Goal: Task Accomplishment & Management: Manage account settings

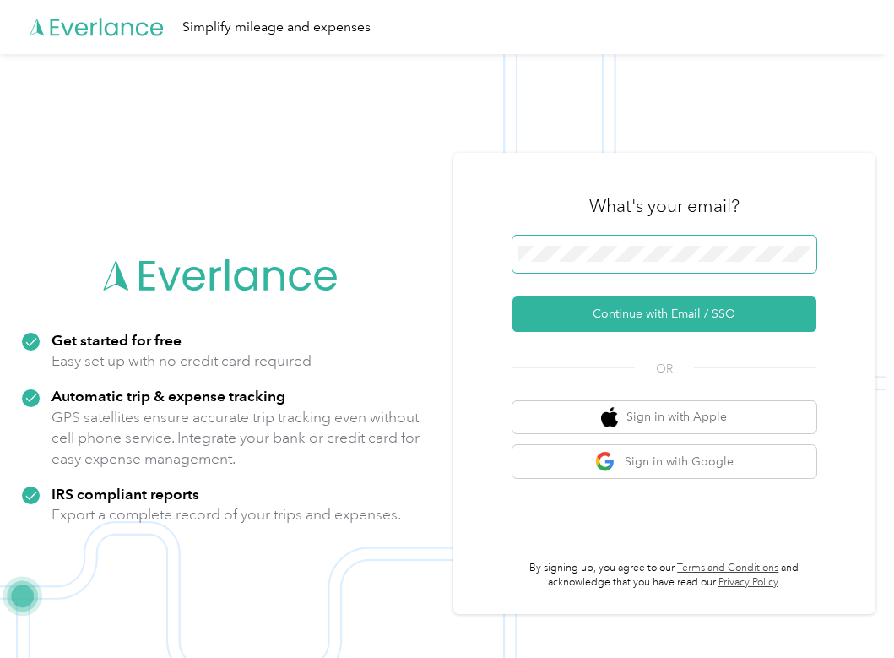
click at [556, 236] on span at bounding box center [665, 254] width 304 height 37
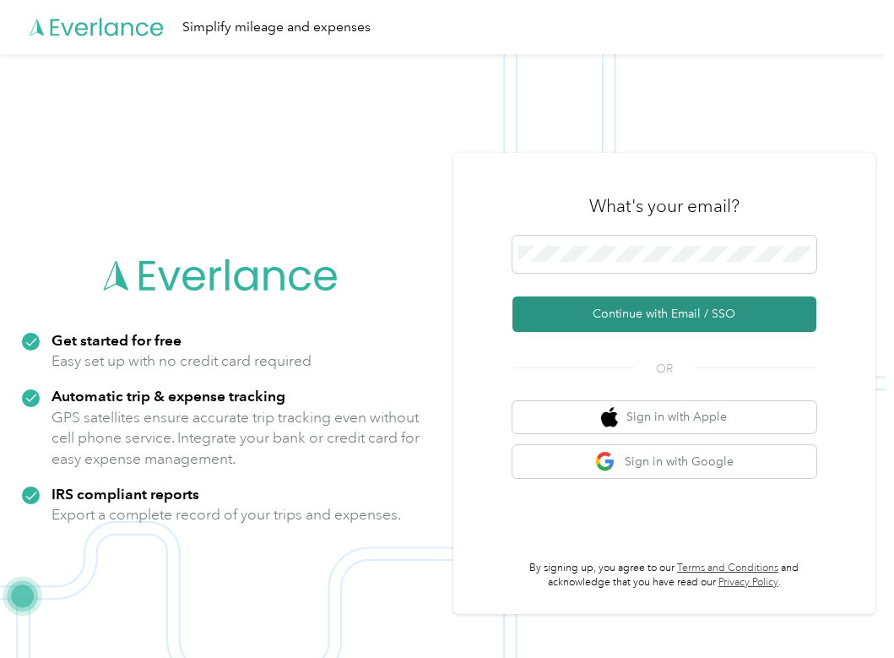
click at [550, 310] on button "Continue with Email / SSO" at bounding box center [665, 313] width 304 height 35
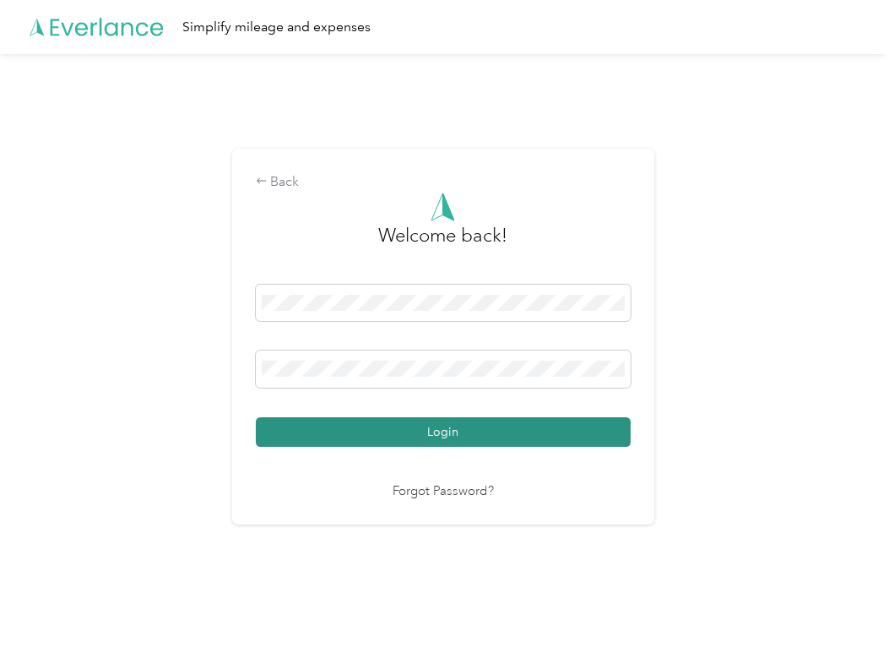
click at [475, 433] on button "Login" at bounding box center [443, 432] width 375 height 30
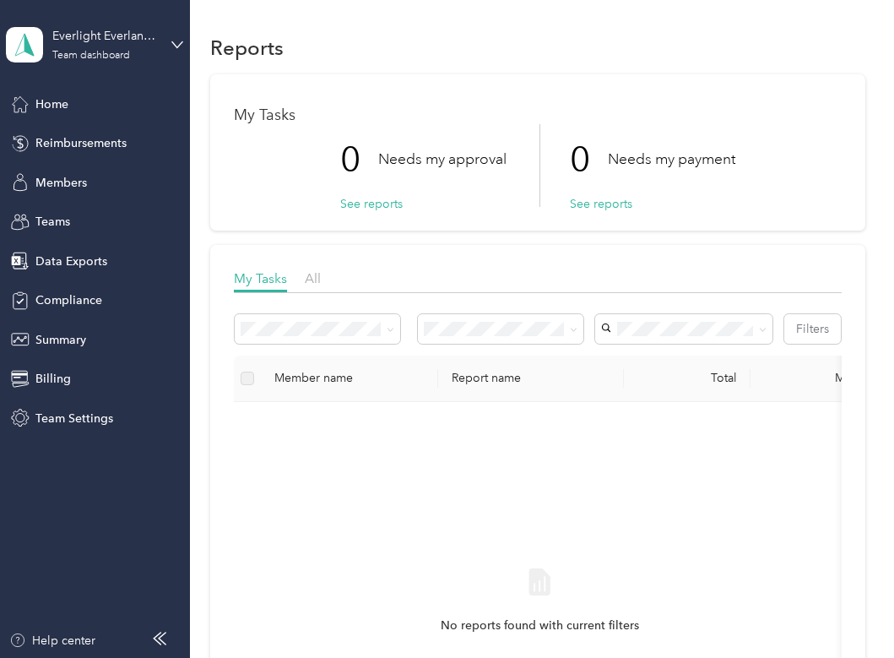
click at [591, 215] on div "My Tasks 0 Needs my approval See reports 0 Needs my payment See reports" at bounding box center [537, 152] width 654 height 156
click at [591, 214] on div "My Tasks 0 Needs my approval See reports 0 Needs my payment See reports" at bounding box center [537, 152] width 654 height 156
click at [591, 191] on p "0" at bounding box center [589, 159] width 38 height 71
click at [592, 204] on button "See reports" at bounding box center [601, 204] width 62 height 18
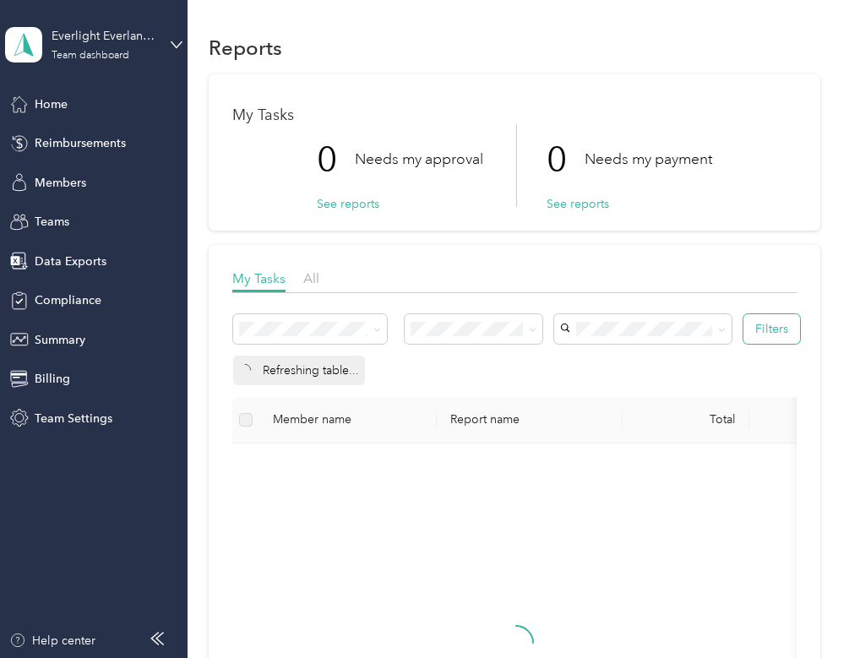
click at [758, 323] on button "Filters" at bounding box center [771, 329] width 57 height 30
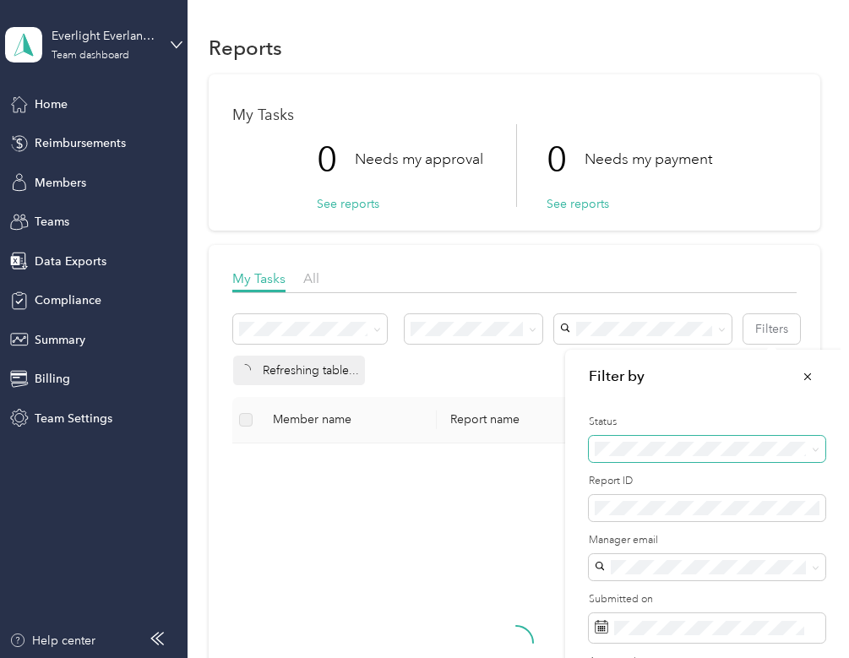
click at [619, 457] on span at bounding box center [707, 449] width 236 height 27
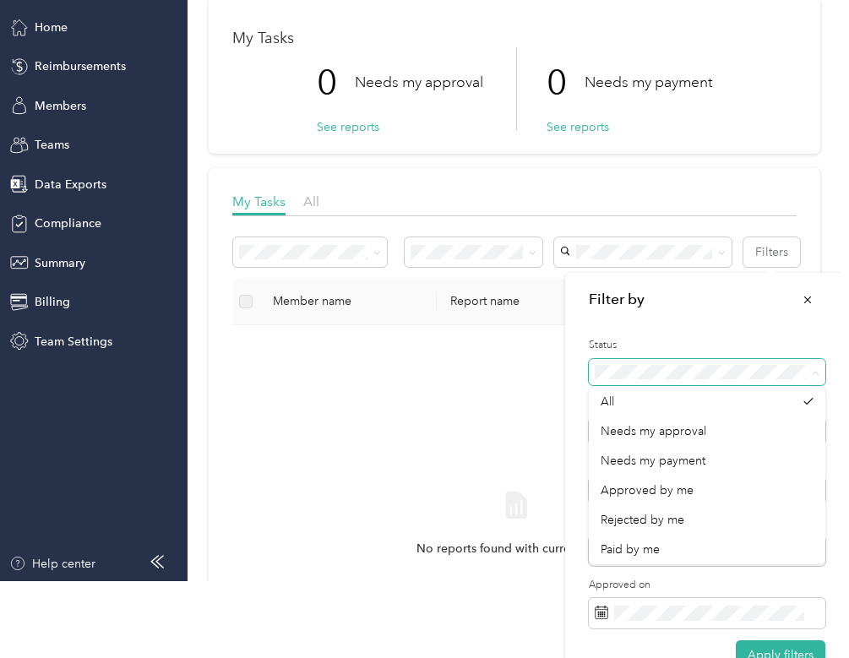
scroll to position [86, 0]
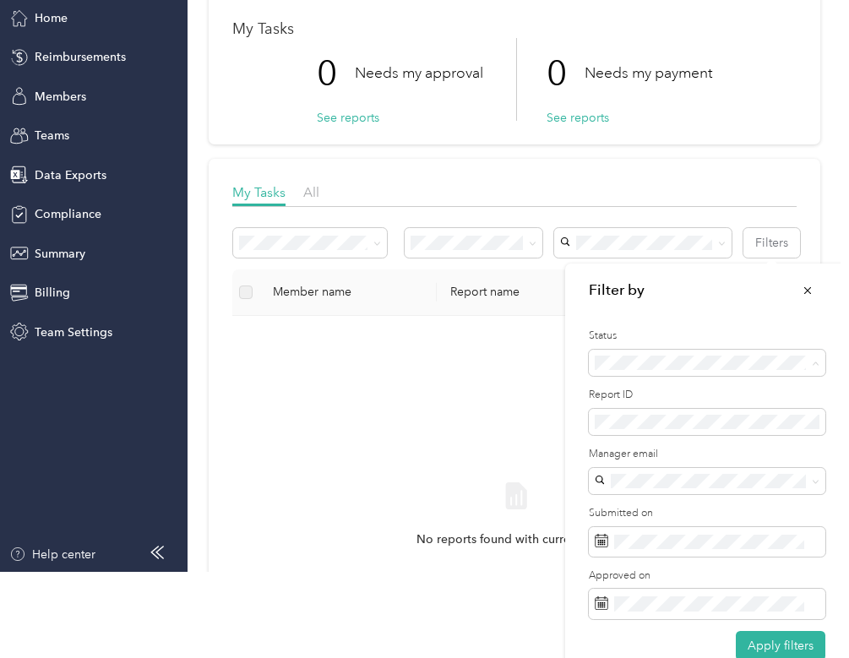
click at [641, 390] on div "All" at bounding box center [697, 392] width 194 height 18
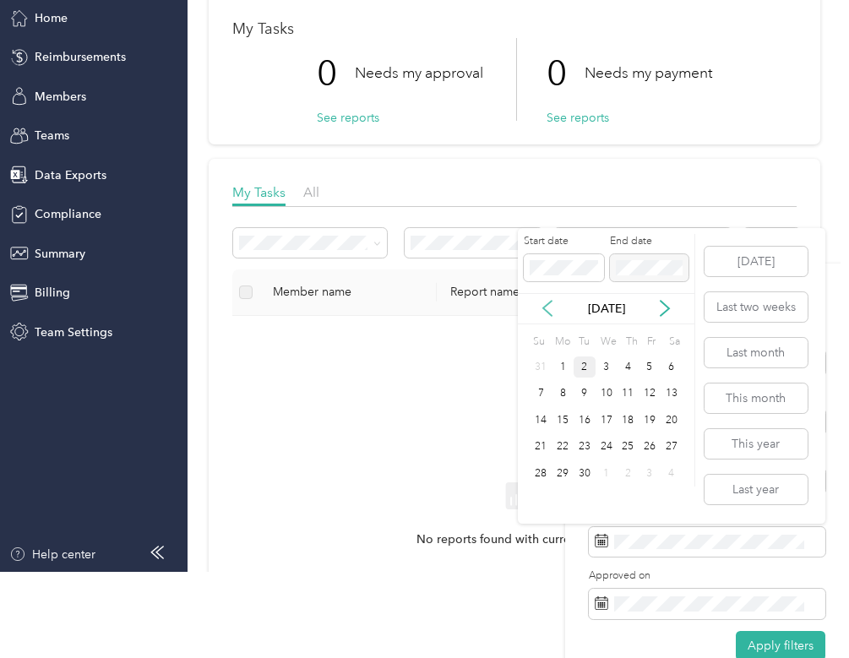
click at [550, 304] on icon at bounding box center [547, 308] width 17 height 17
click at [584, 455] on div "19" at bounding box center [584, 447] width 22 height 21
click at [584, 498] on div "2" at bounding box center [584, 500] width 22 height 21
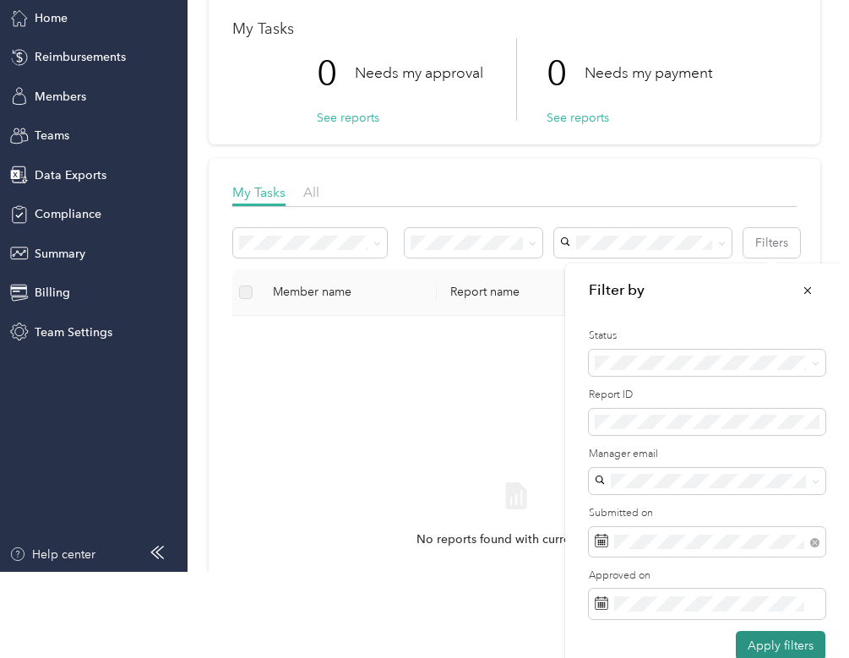
click at [751, 636] on button "Apply filters" at bounding box center [781, 646] width 90 height 30
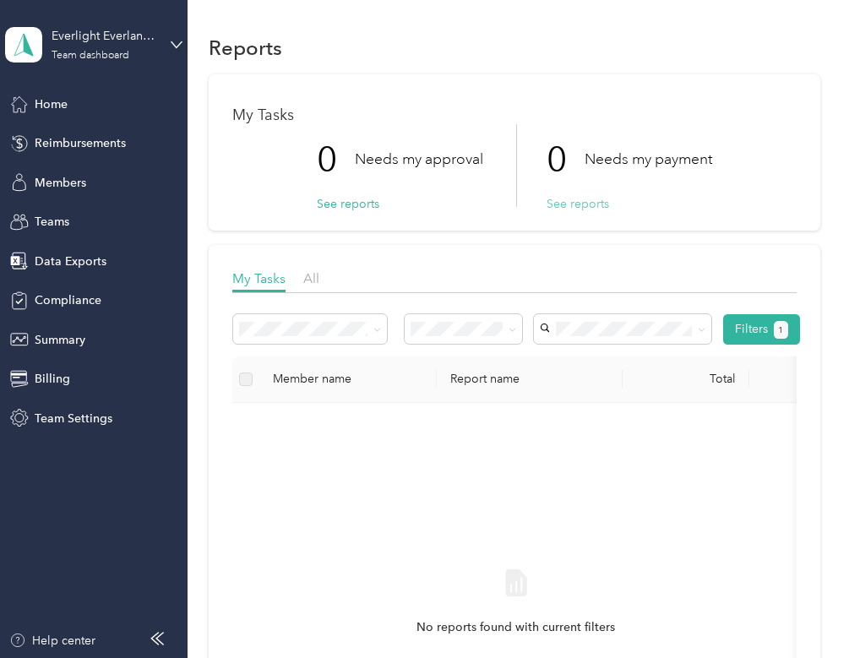
click at [556, 199] on button "See reports" at bounding box center [577, 204] width 62 height 18
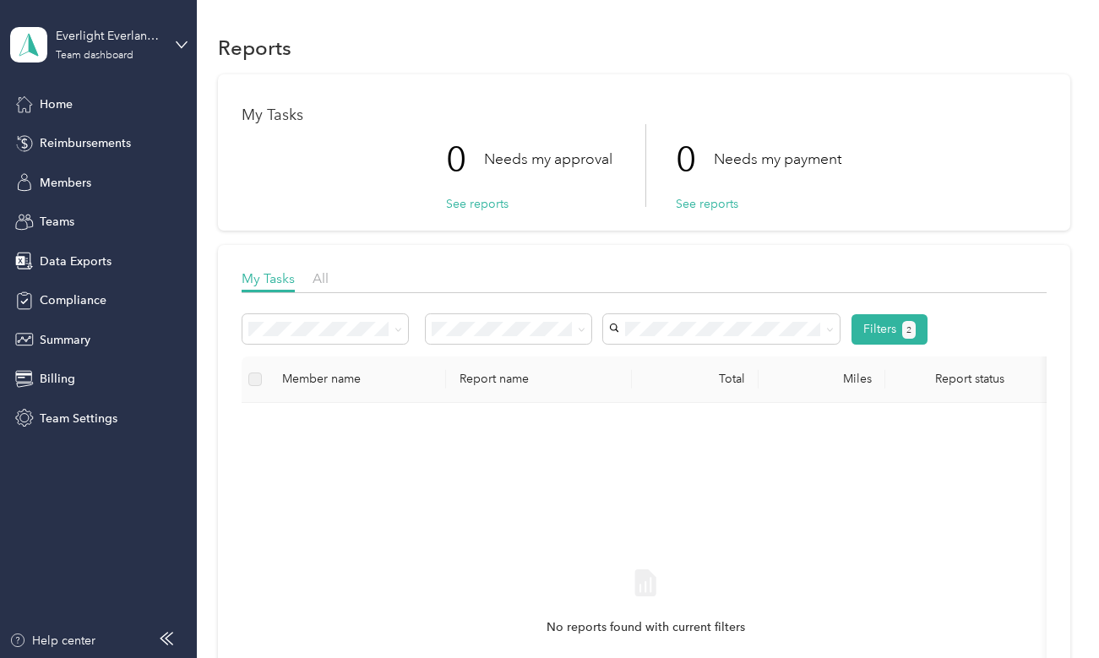
click at [171, 35] on div "Everlight Everlance Account Team dashboard" at bounding box center [98, 44] width 177 height 59
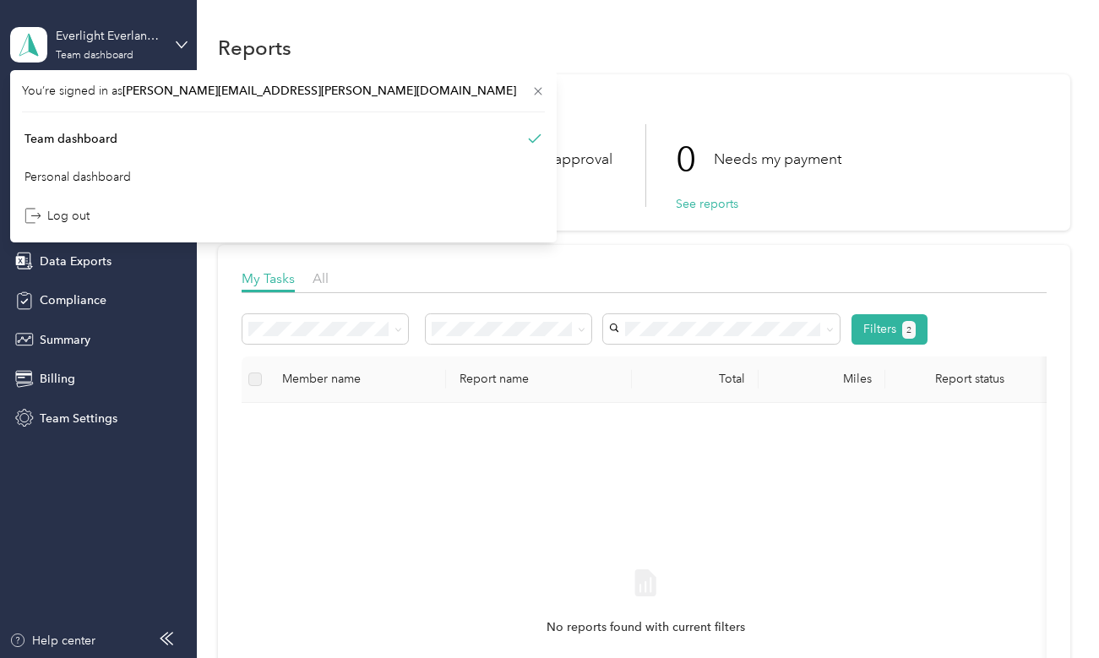
click at [171, 35] on div "Everlight Everlance Account Team dashboard" at bounding box center [98, 44] width 177 height 59
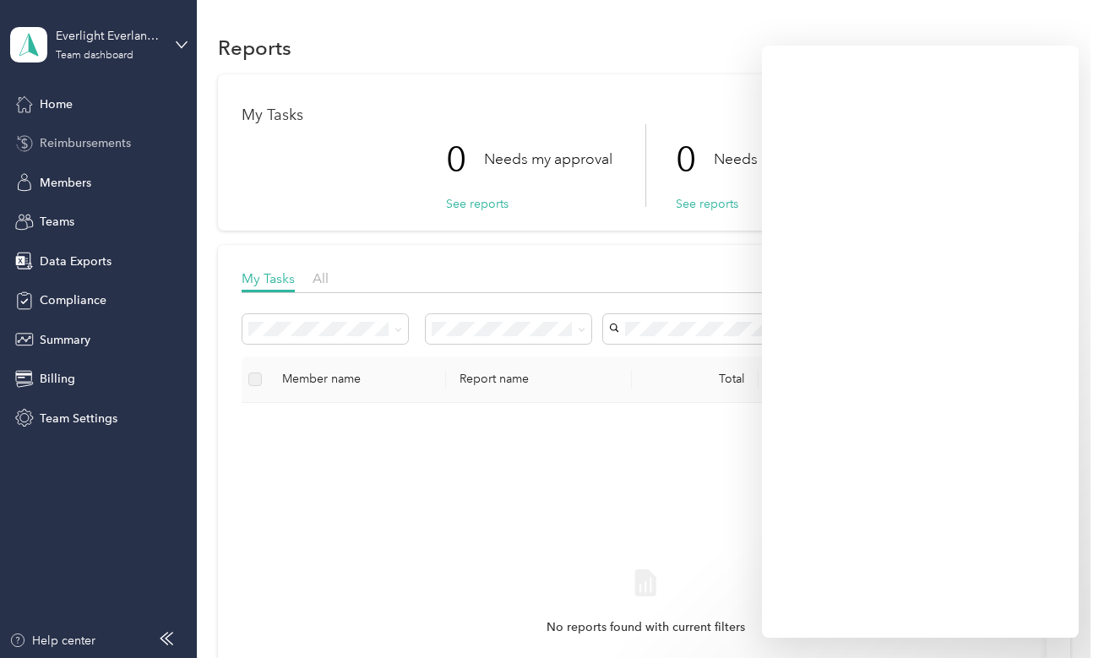
click at [117, 145] on span "Reimbursements" at bounding box center [85, 143] width 91 height 18
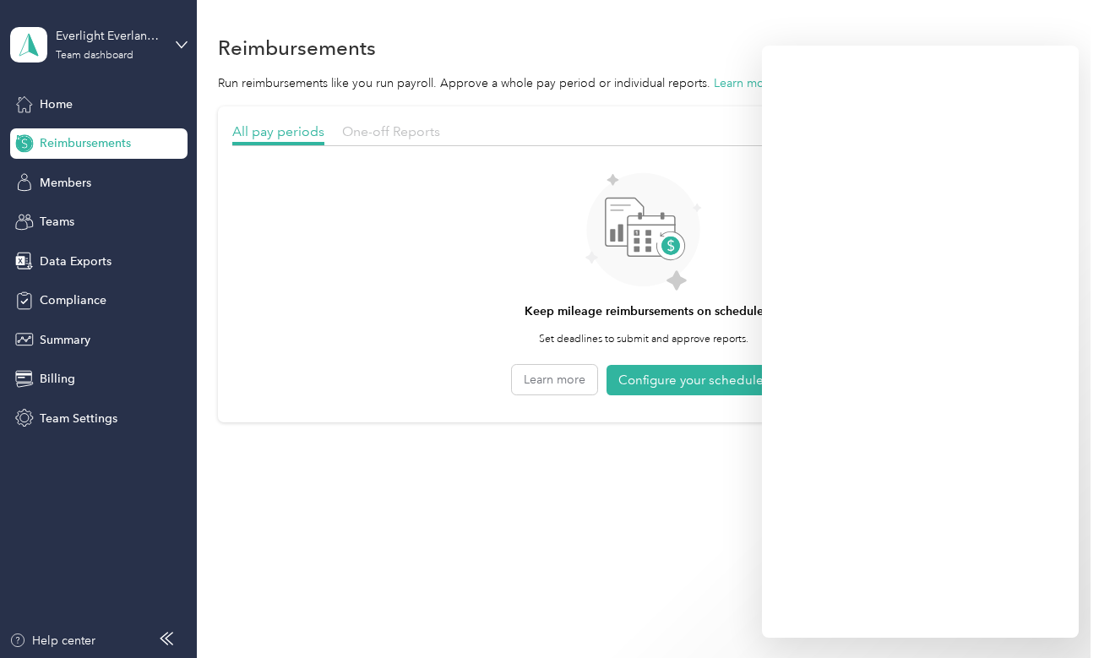
click at [345, 137] on span "One-off Reports" at bounding box center [391, 131] width 98 height 16
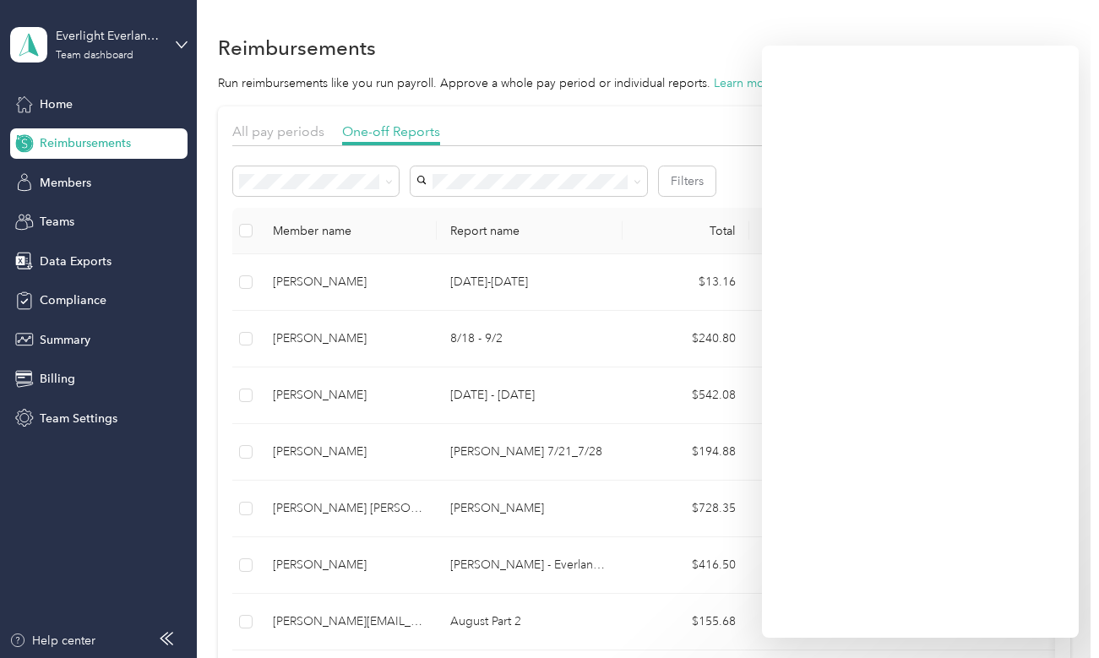
click at [589, 129] on div "All pay periods One-off Reports" at bounding box center [643, 134] width 823 height 24
click at [709, 176] on button "Filters" at bounding box center [687, 181] width 57 height 30
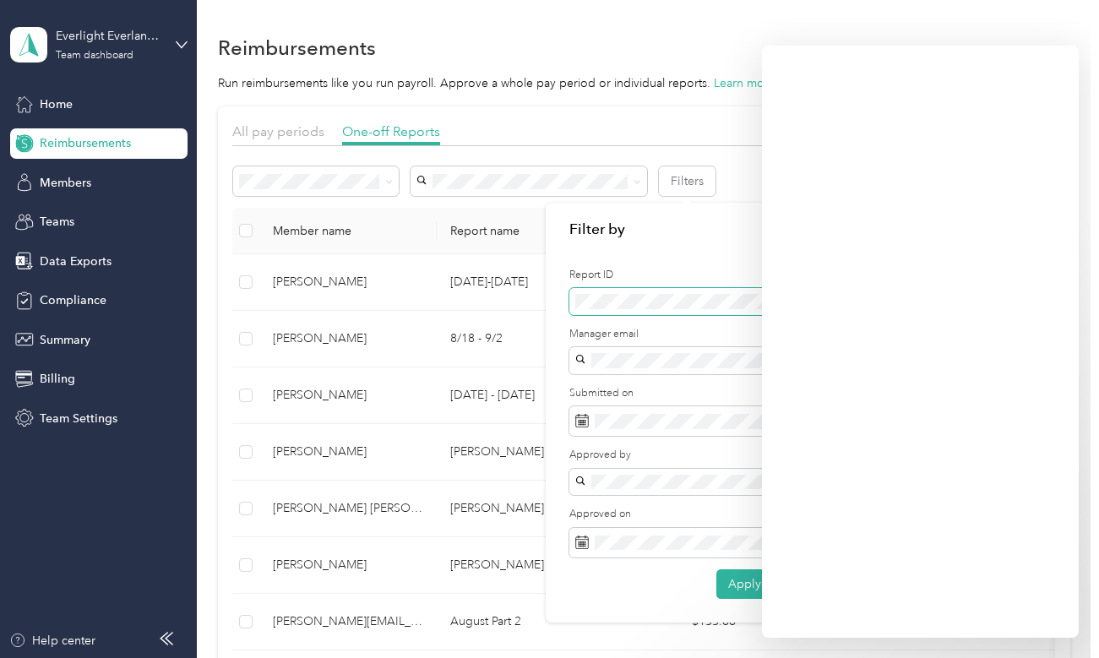
click at [610, 292] on span at bounding box center [687, 301] width 236 height 27
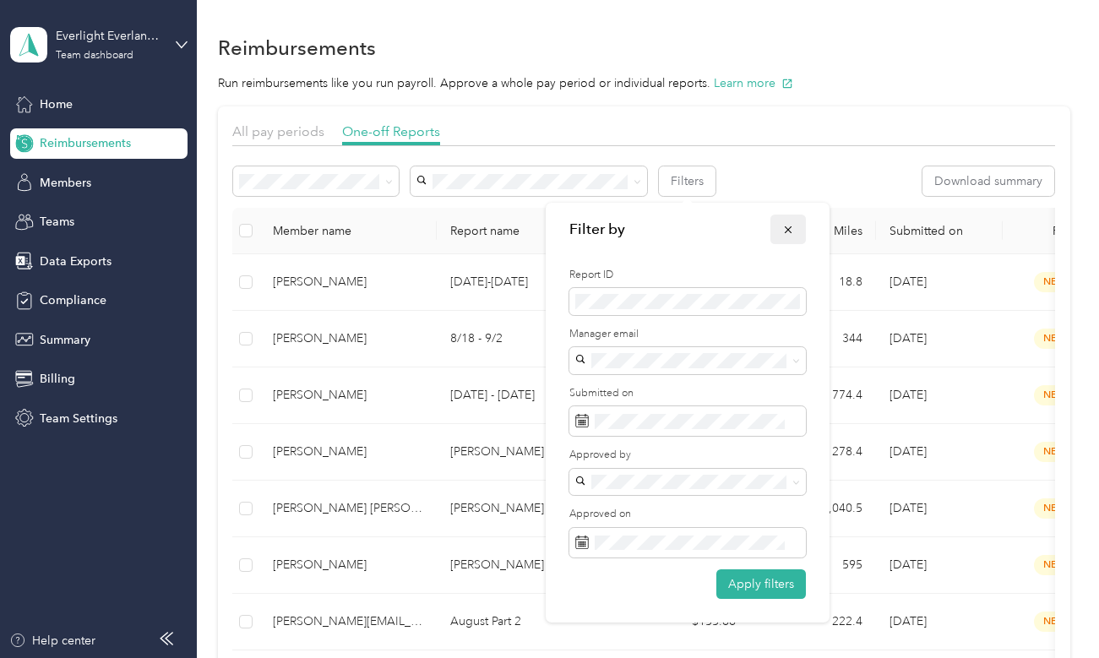
click at [780, 227] on button "button" at bounding box center [787, 230] width 35 height 30
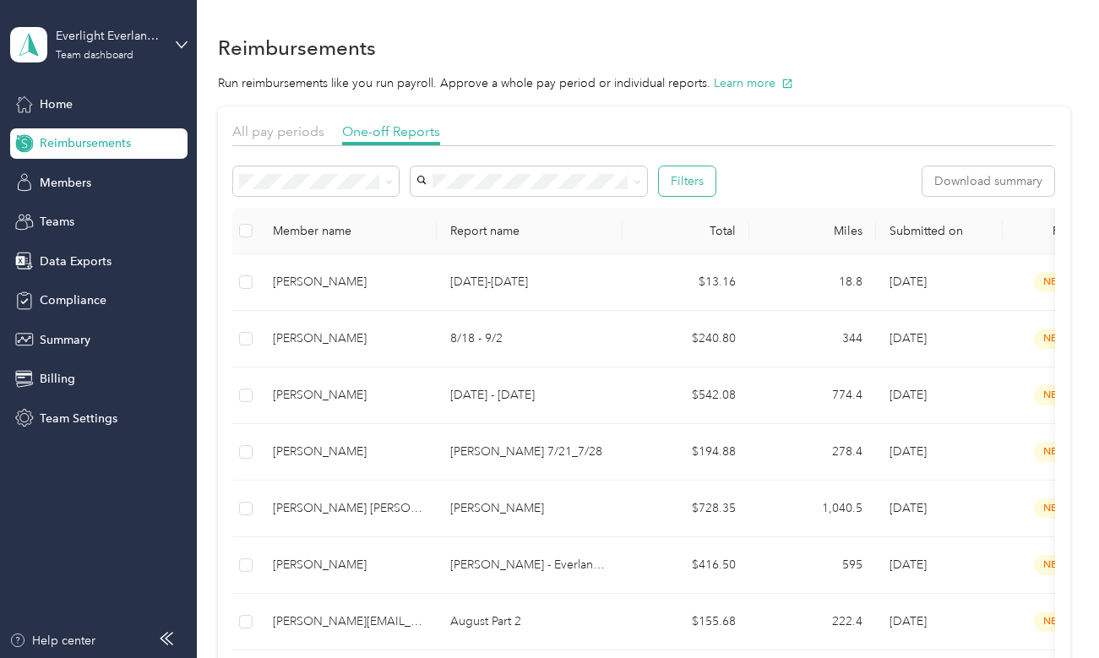
click at [686, 188] on button "Filters" at bounding box center [687, 181] width 57 height 30
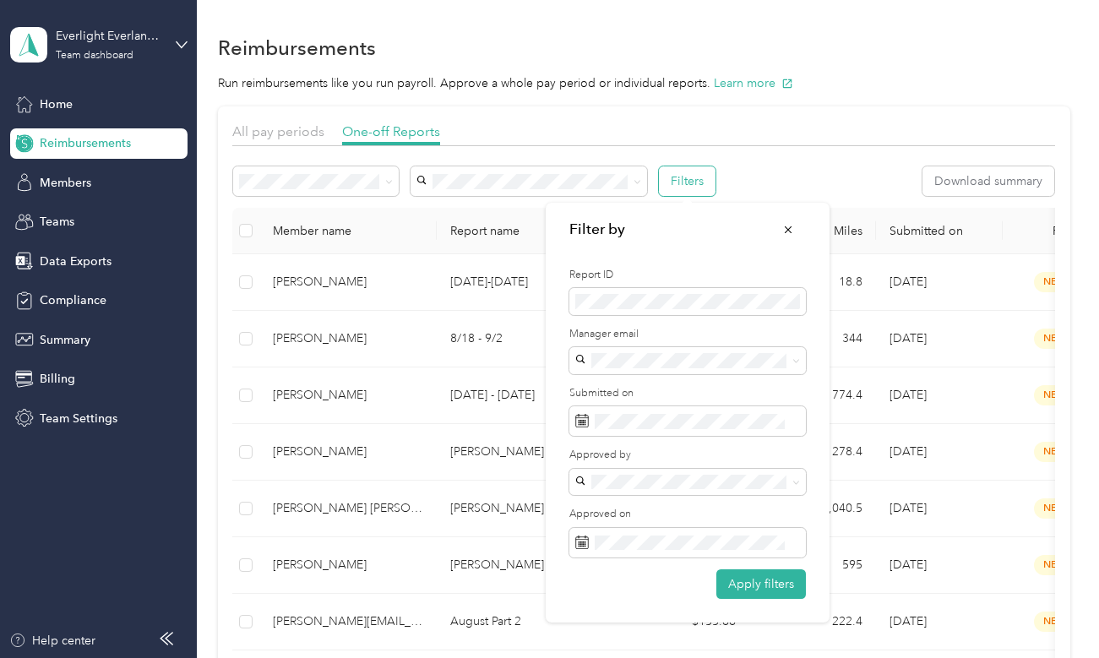
click at [686, 188] on button "Filters" at bounding box center [687, 181] width 57 height 30
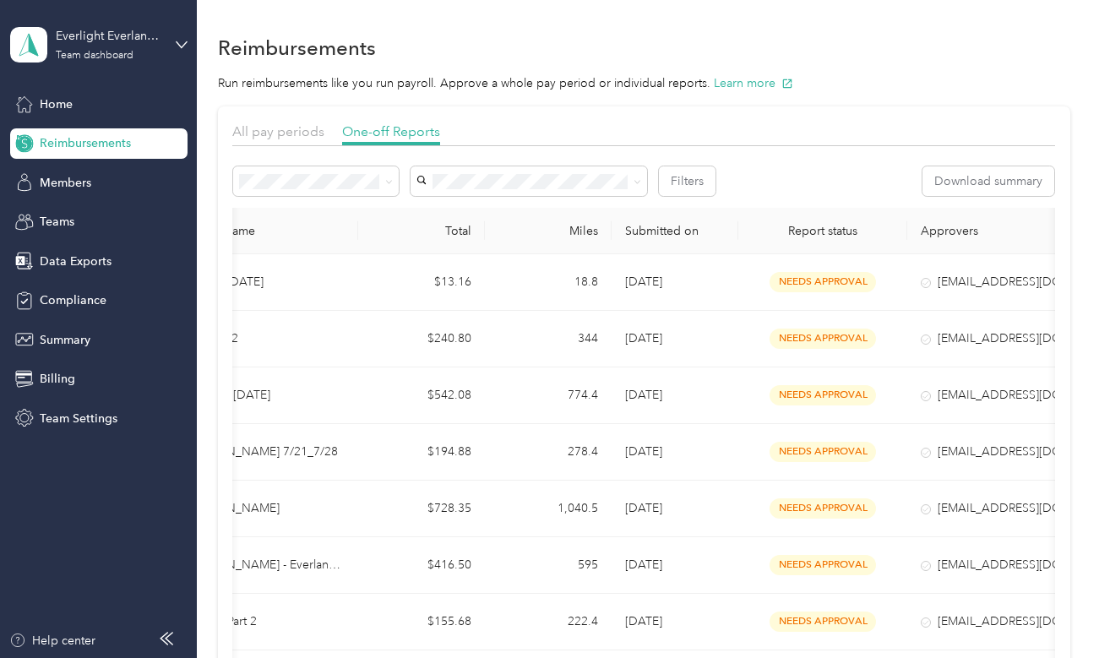
click at [698, 197] on div "Filters Download summary" at bounding box center [643, 186] width 823 height 41
click at [696, 182] on button "Filters" at bounding box center [687, 181] width 57 height 30
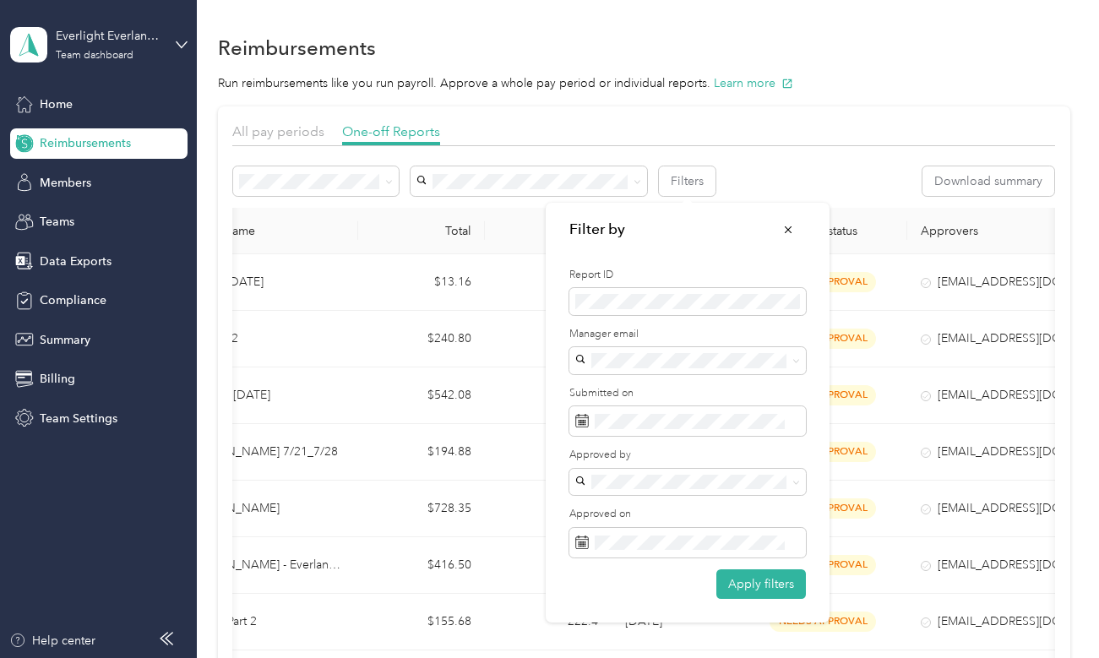
click at [782, 271] on label "Report ID" at bounding box center [687, 275] width 236 height 15
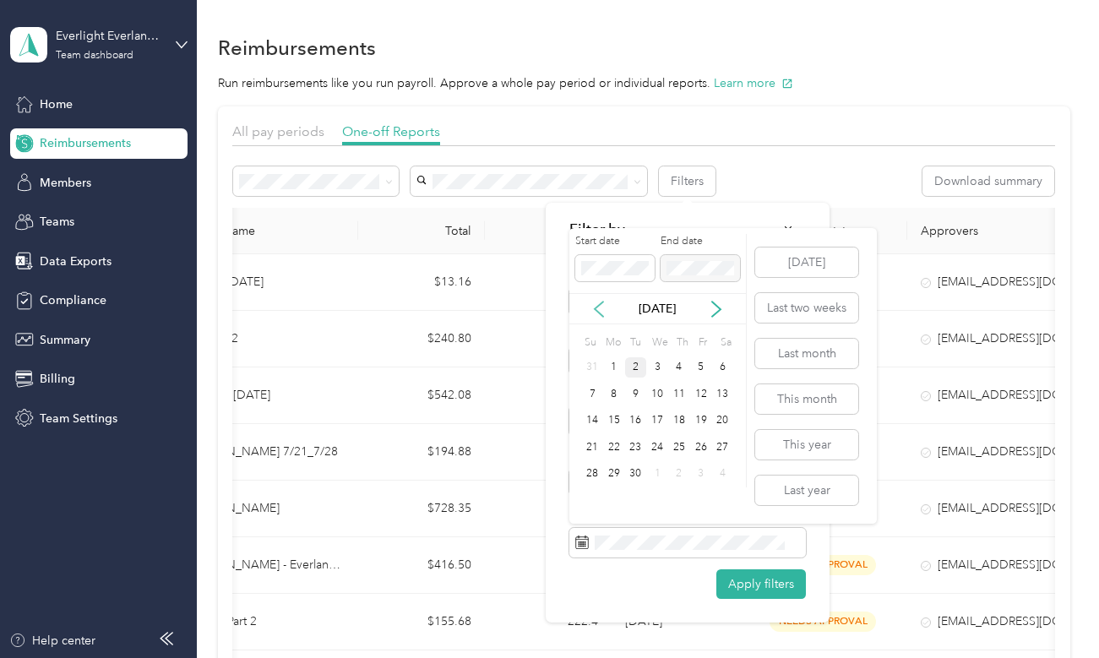
click at [595, 300] on div "[DATE]" at bounding box center [657, 309] width 177 height 18
click at [600, 304] on icon at bounding box center [599, 308] width 8 height 15
click at [638, 452] on div "19" at bounding box center [636, 447] width 22 height 21
click at [633, 491] on div "2" at bounding box center [636, 500] width 22 height 21
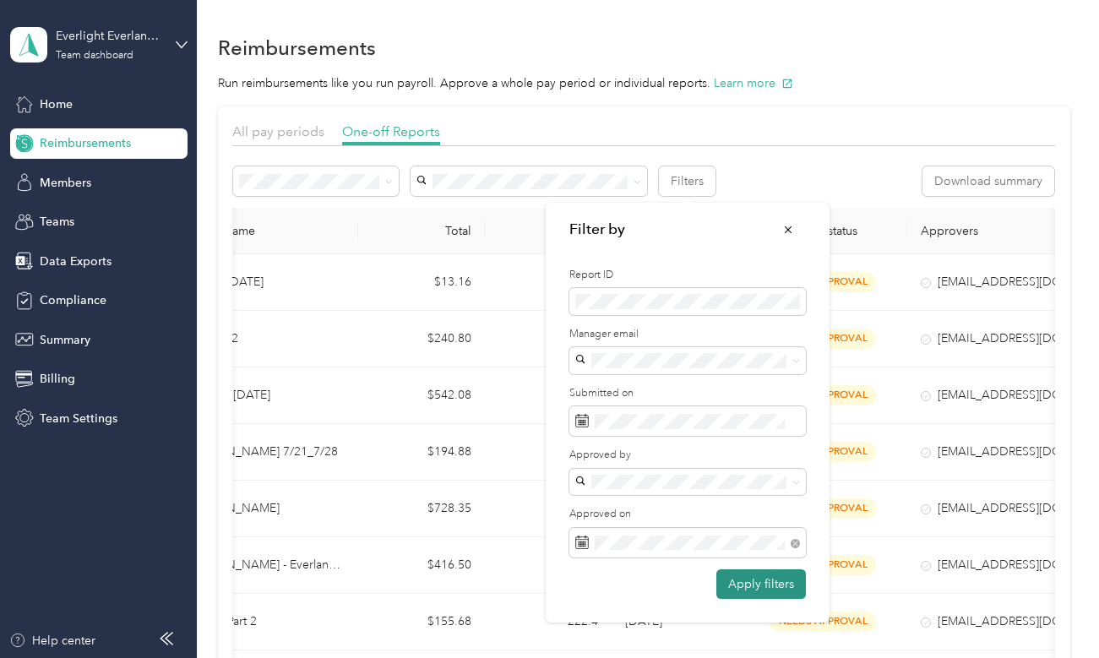
click at [720, 586] on button "Apply filters" at bounding box center [761, 584] width 90 height 30
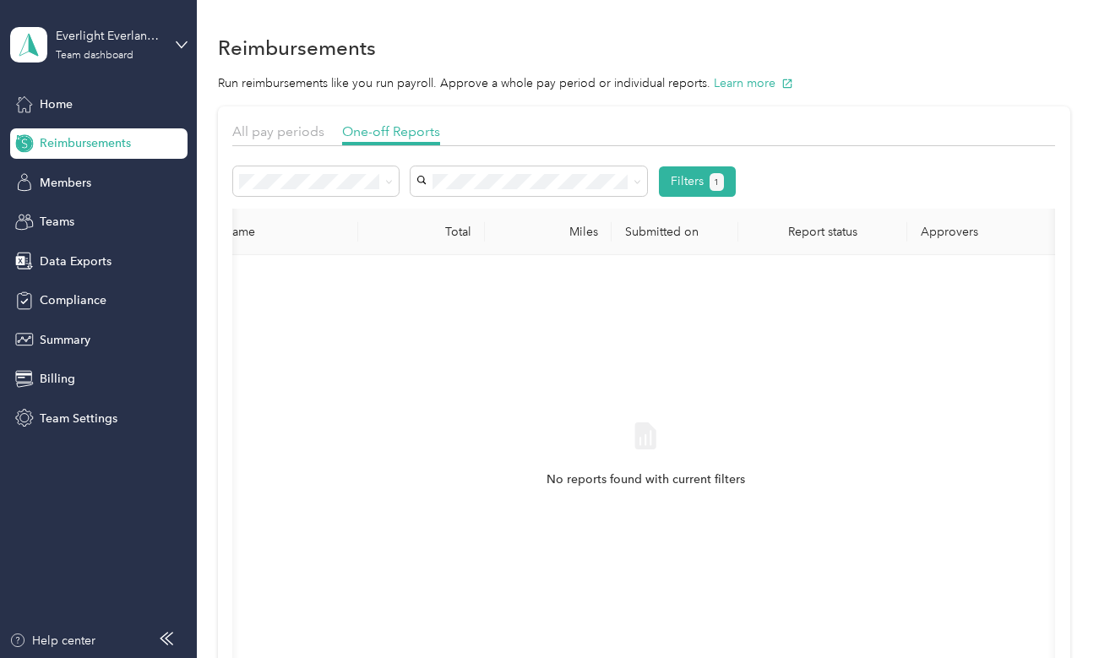
click at [657, 187] on div "Filters 1" at bounding box center [484, 181] width 502 height 30
click at [676, 187] on button "Filters 1" at bounding box center [697, 181] width 77 height 30
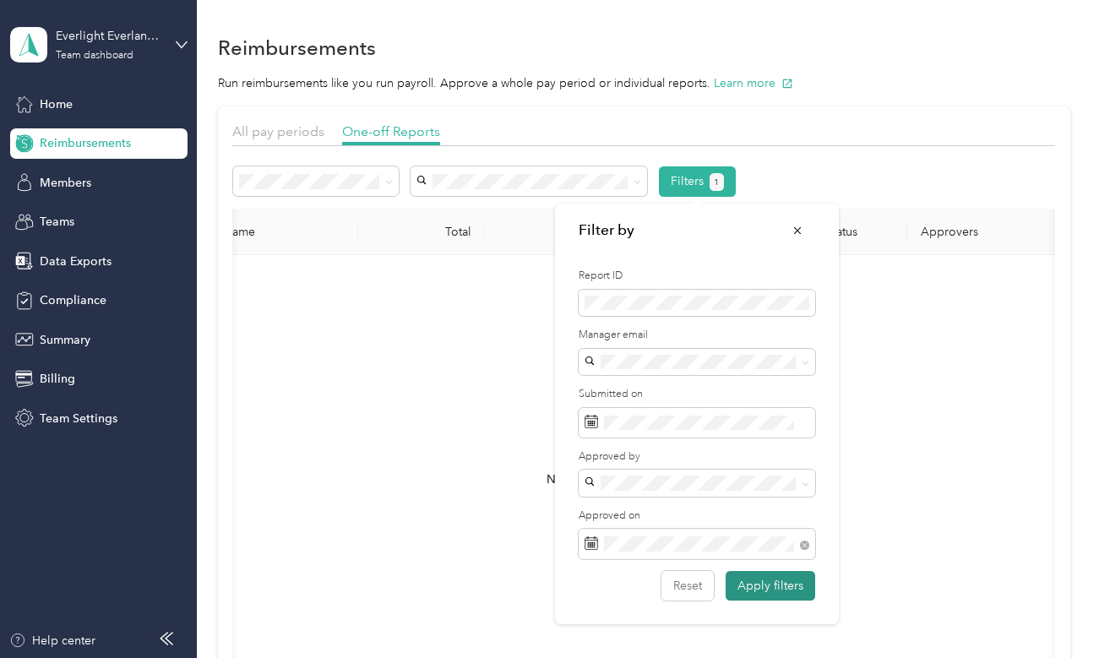
click at [734, 595] on button "Apply filters" at bounding box center [770, 586] width 90 height 30
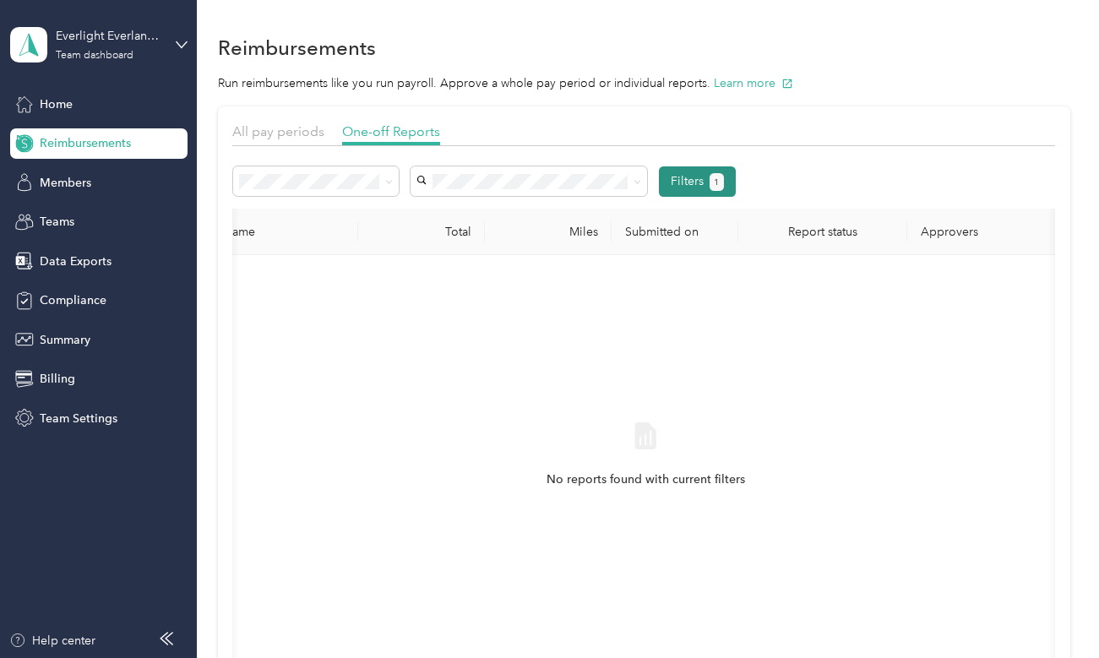
click at [692, 191] on button "Filters 1" at bounding box center [697, 181] width 77 height 30
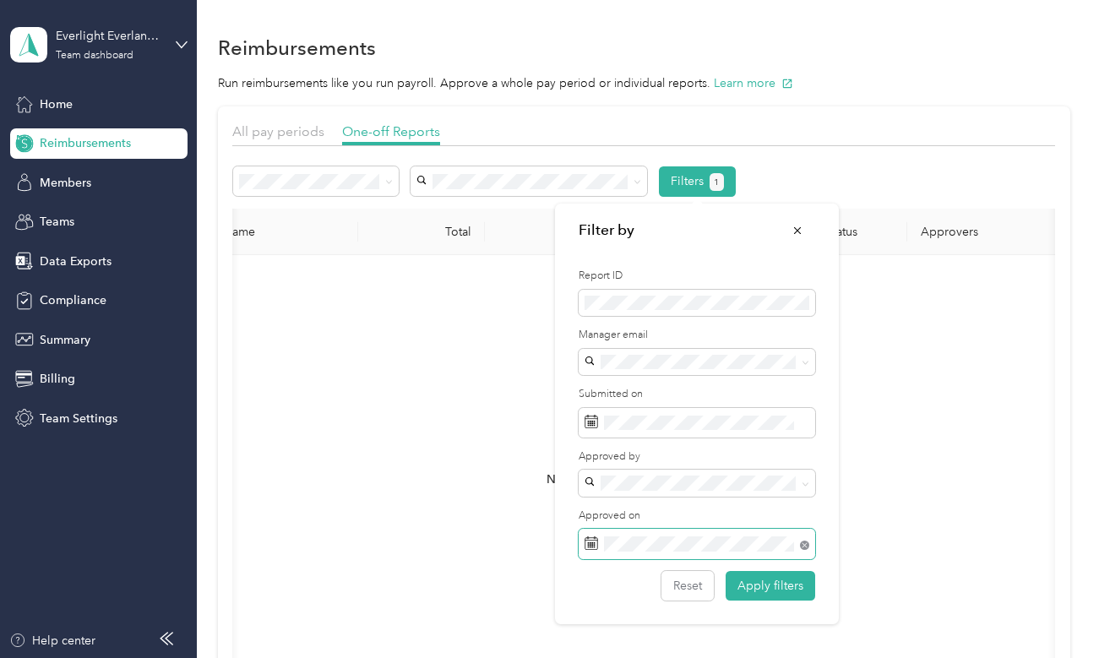
click at [804, 546] on icon at bounding box center [804, 544] width 9 height 9
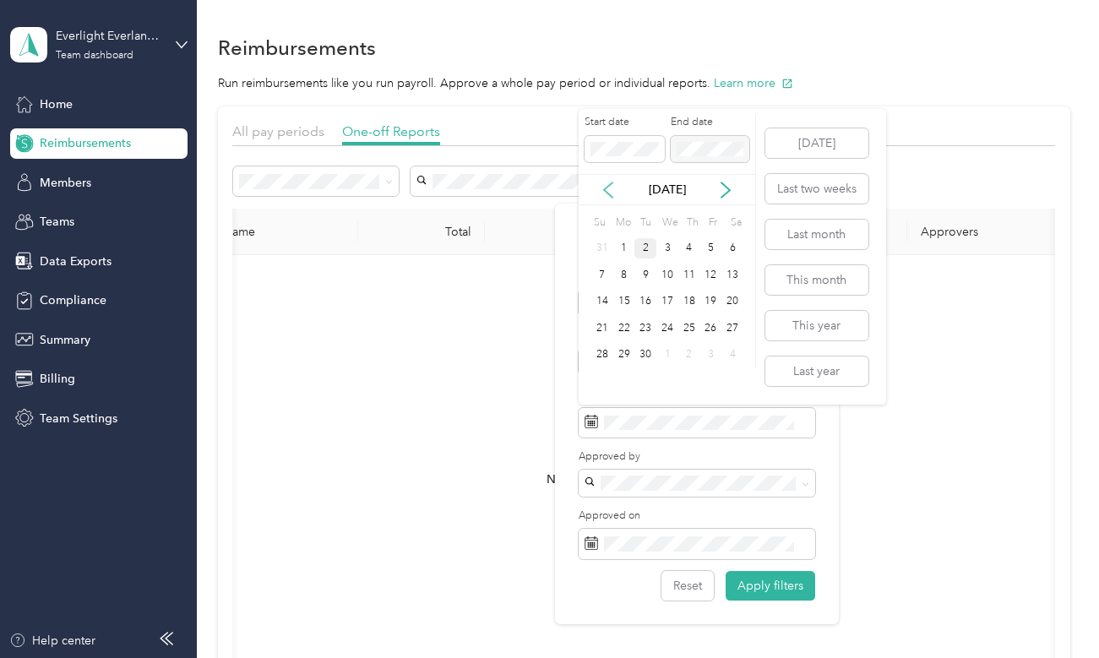
click at [613, 186] on icon at bounding box center [608, 190] width 17 height 17
click at [643, 329] on div "19" at bounding box center [645, 328] width 22 height 21
click at [648, 376] on div "2" at bounding box center [645, 381] width 22 height 21
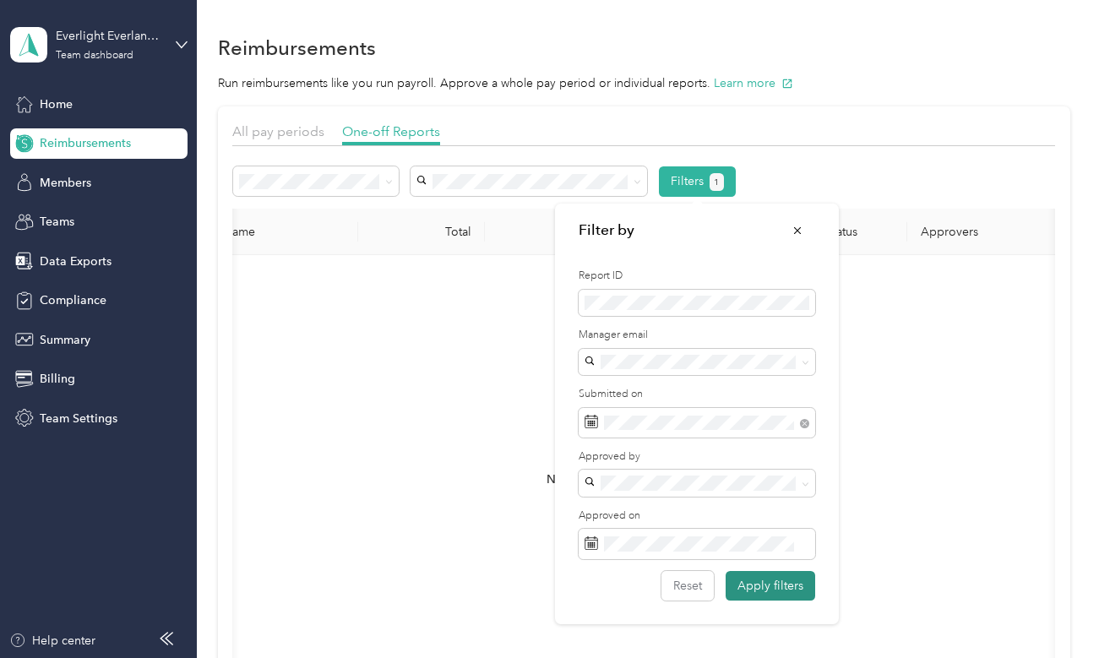
click at [747, 586] on button "Apply filters" at bounding box center [770, 586] width 90 height 30
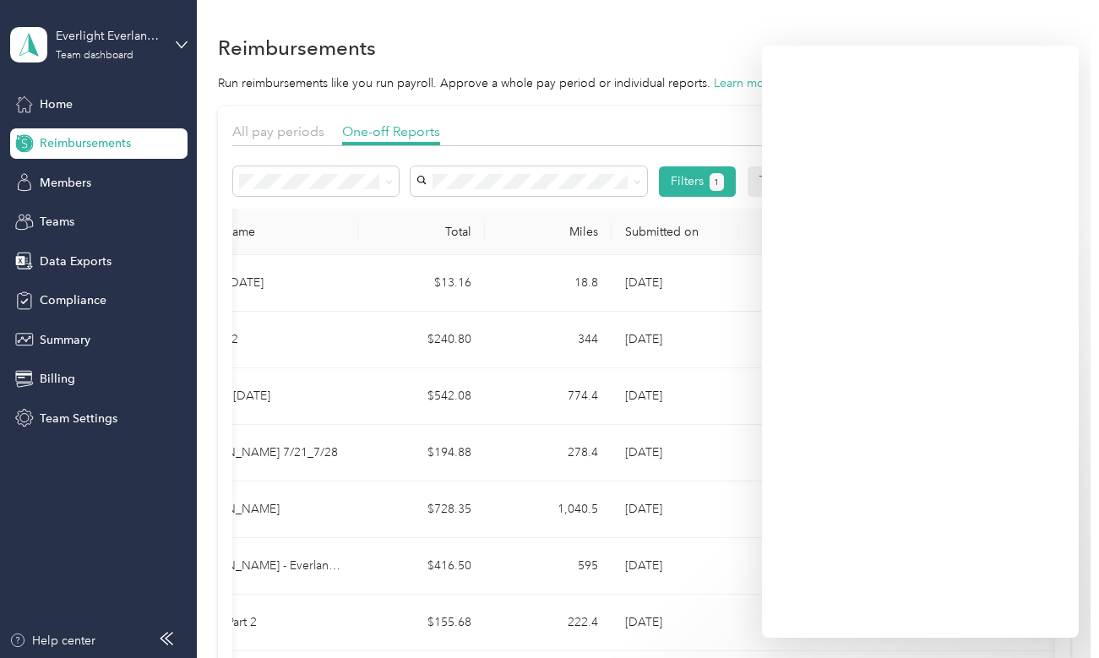
click at [676, 136] on div "All pay periods One-off Reports" at bounding box center [643, 134] width 823 height 24
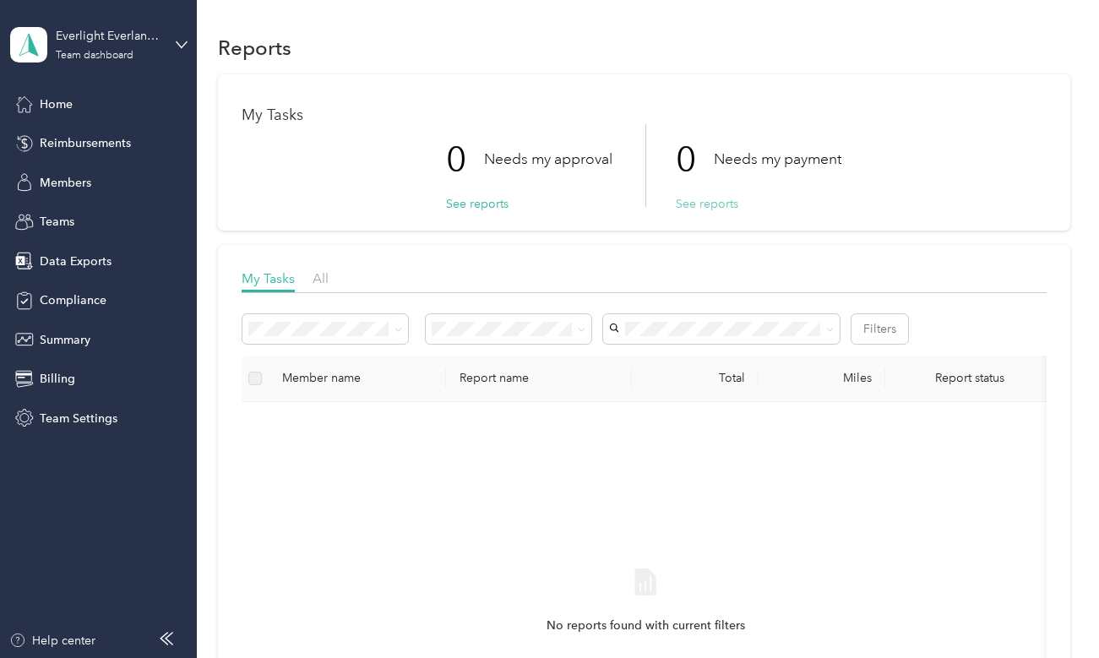
click at [706, 196] on button "See reports" at bounding box center [707, 204] width 62 height 18
click at [112, 144] on span "Reimbursements" at bounding box center [85, 143] width 91 height 18
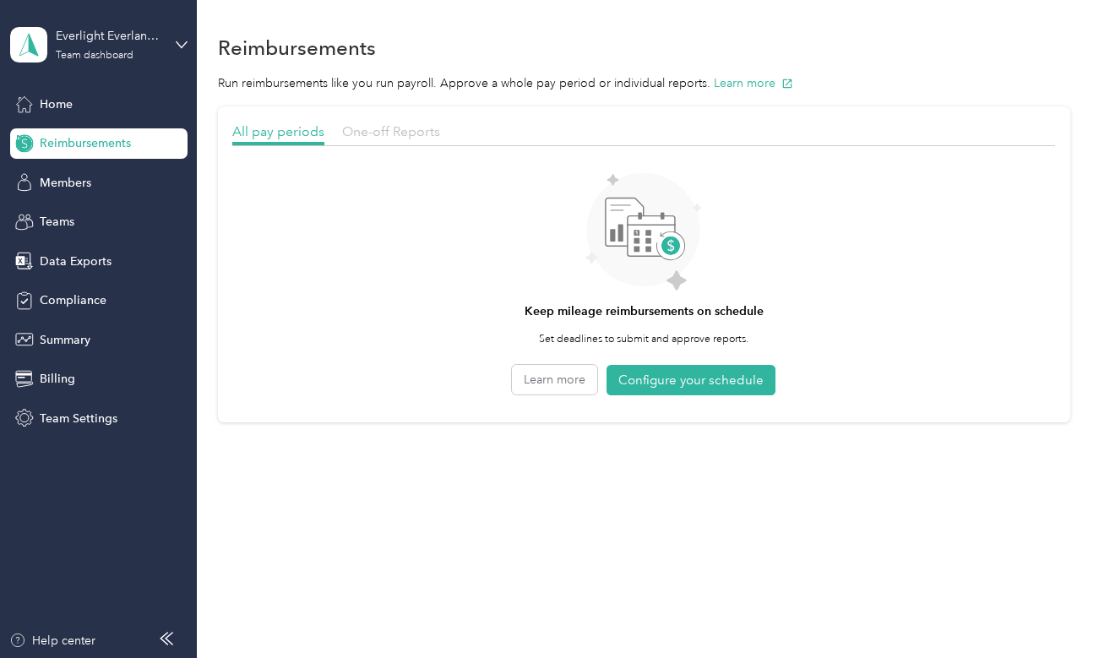
click at [404, 128] on span "One-off Reports" at bounding box center [391, 131] width 98 height 16
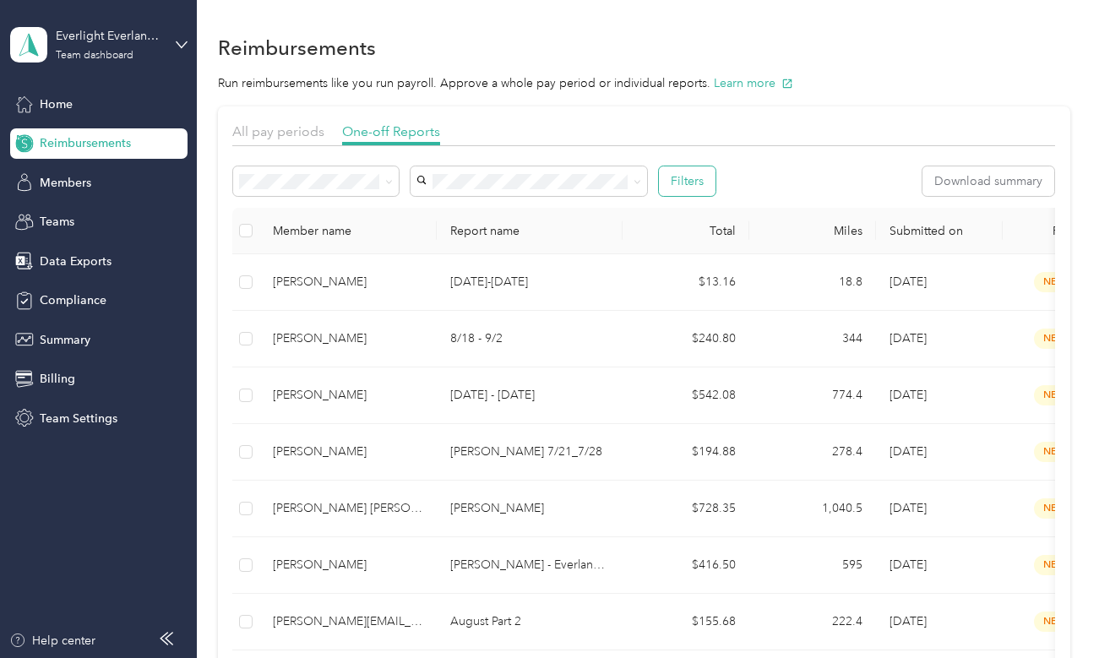
click at [689, 170] on button "Filters" at bounding box center [687, 181] width 57 height 30
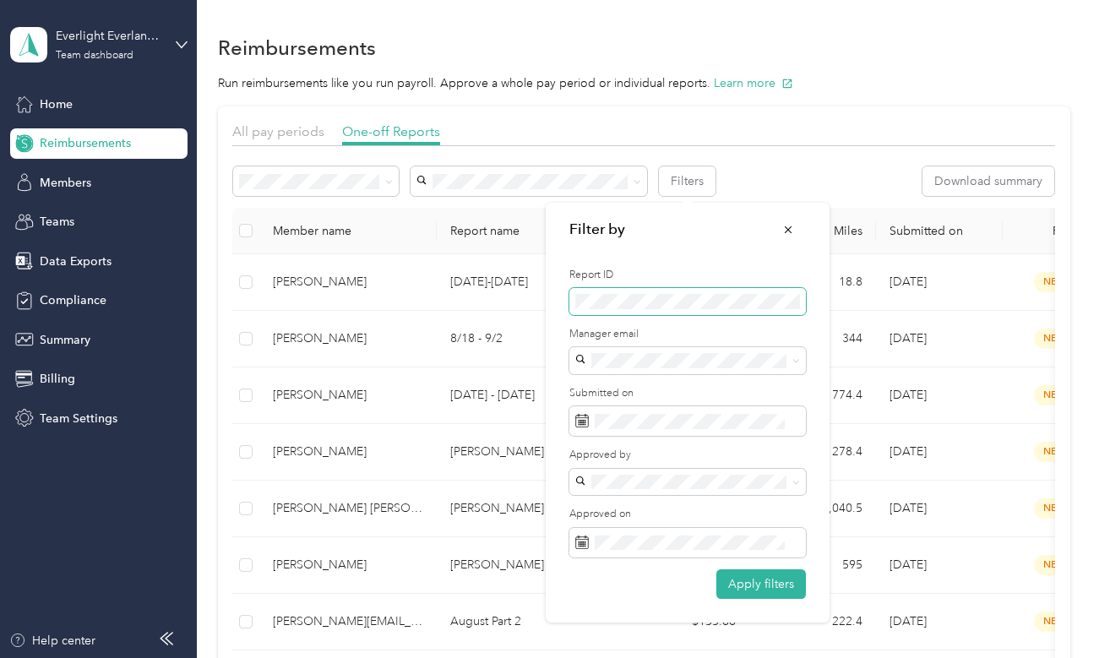
click at [603, 308] on span at bounding box center [687, 301] width 236 height 27
click at [603, 292] on span at bounding box center [687, 301] width 236 height 27
click at [729, 573] on button "Apply filters" at bounding box center [761, 584] width 90 height 30
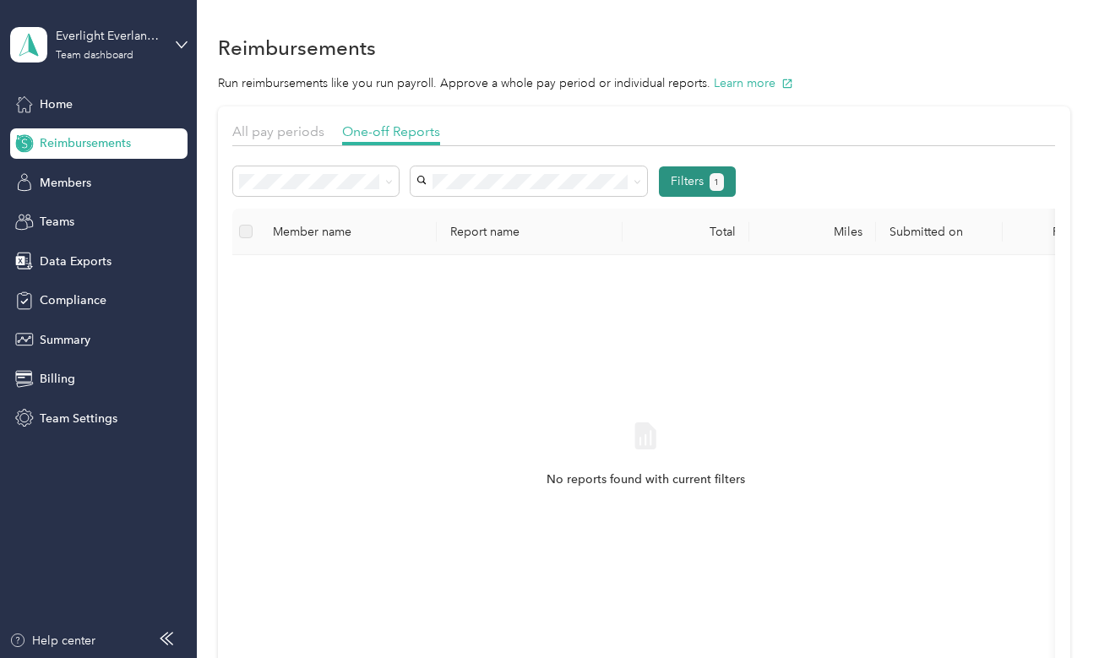
click at [703, 182] on button "Filters 1" at bounding box center [697, 181] width 77 height 30
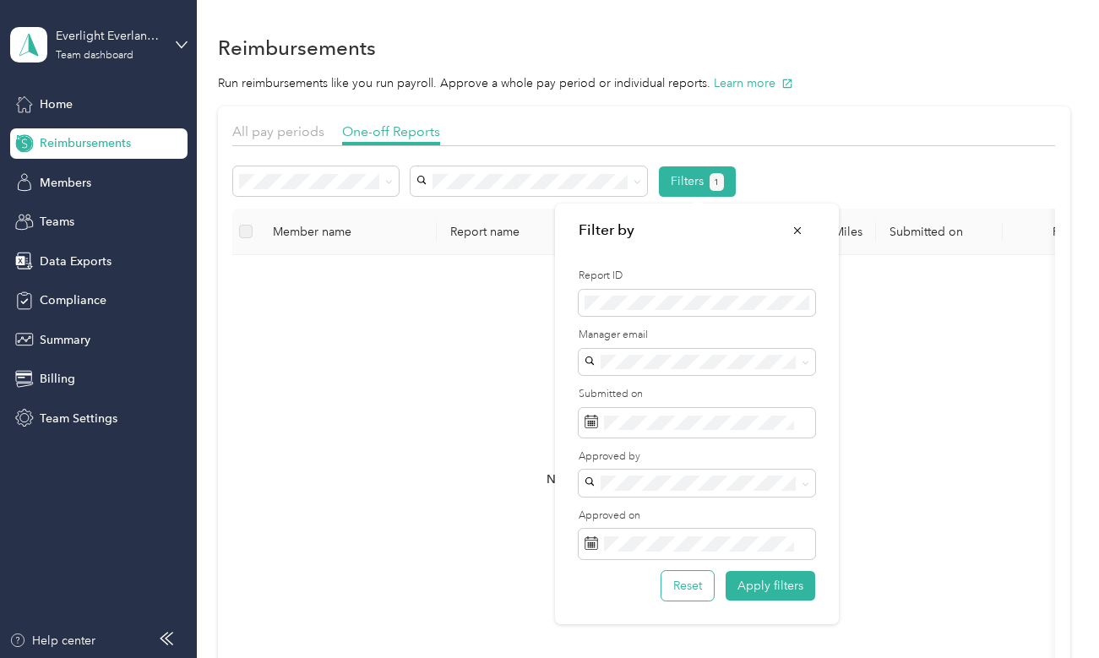
click at [699, 591] on button "Reset" at bounding box center [687, 586] width 52 height 30
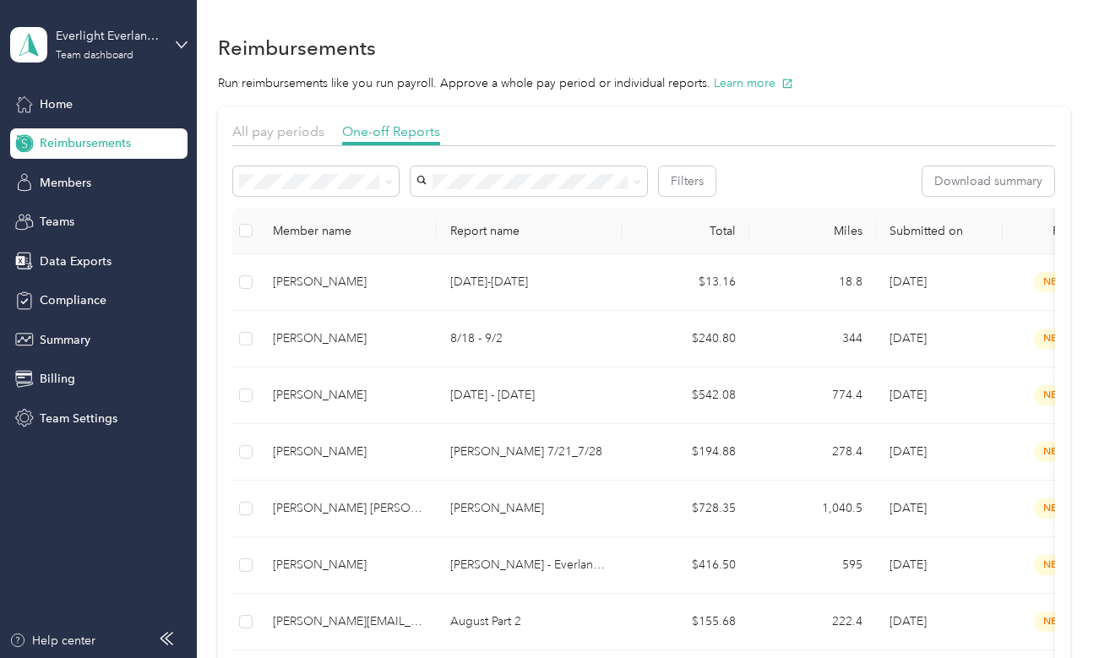
click at [694, 181] on button "Filters" at bounding box center [687, 181] width 57 height 30
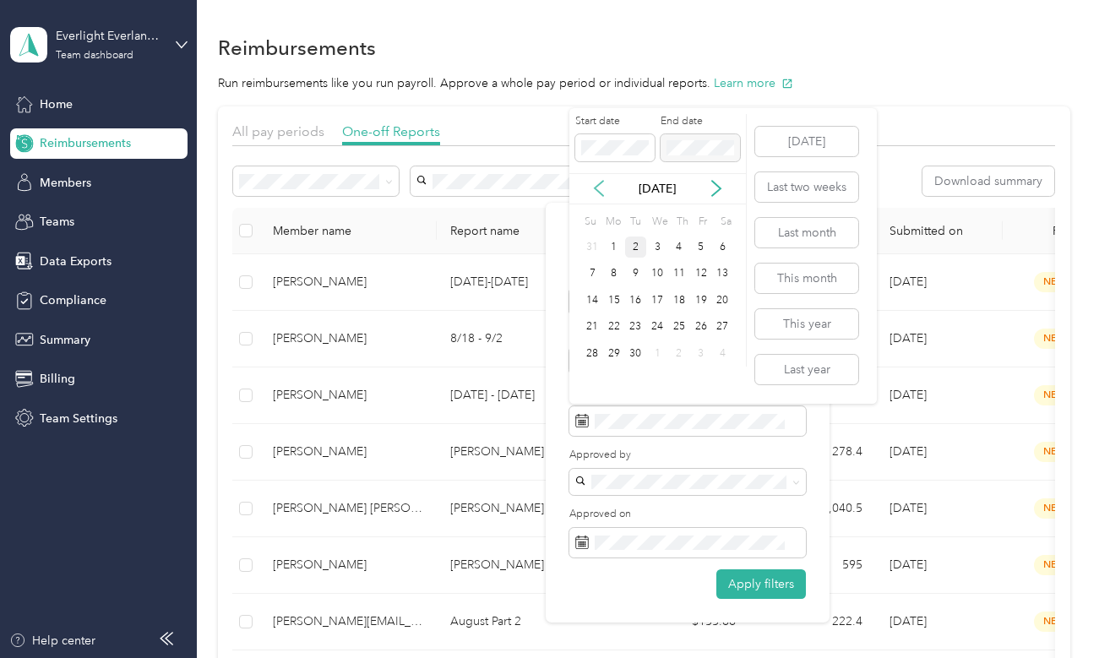
click at [606, 184] on icon at bounding box center [598, 188] width 17 height 17
click at [636, 333] on div "19" at bounding box center [636, 327] width 22 height 21
click at [637, 376] on div "2" at bounding box center [636, 380] width 22 height 21
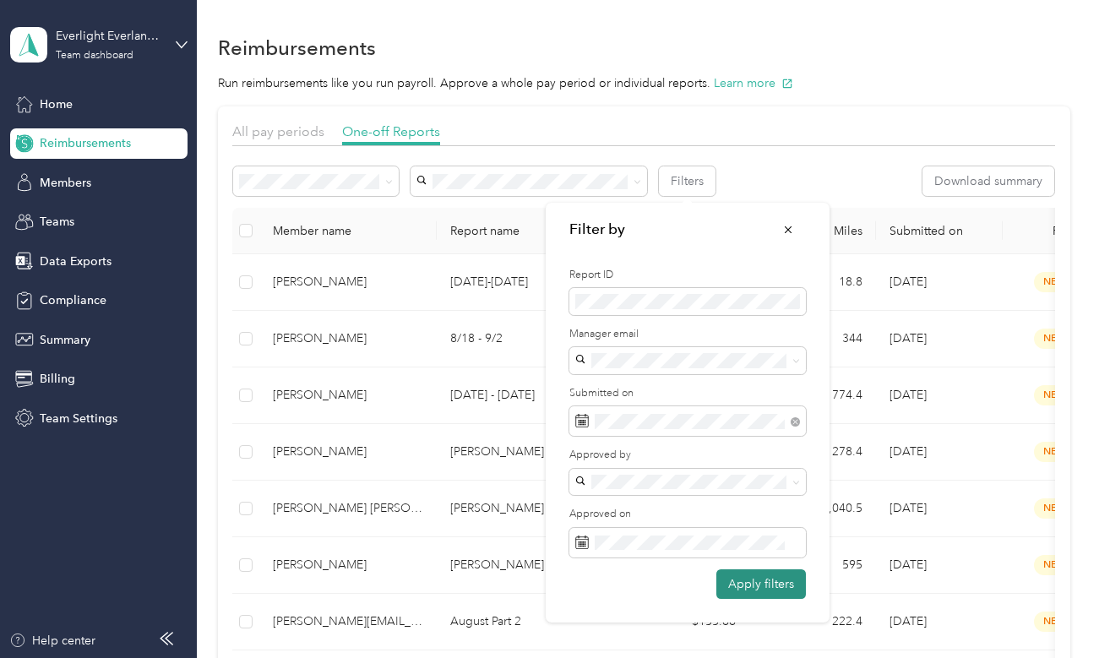
click at [734, 589] on button "Apply filters" at bounding box center [761, 584] width 90 height 30
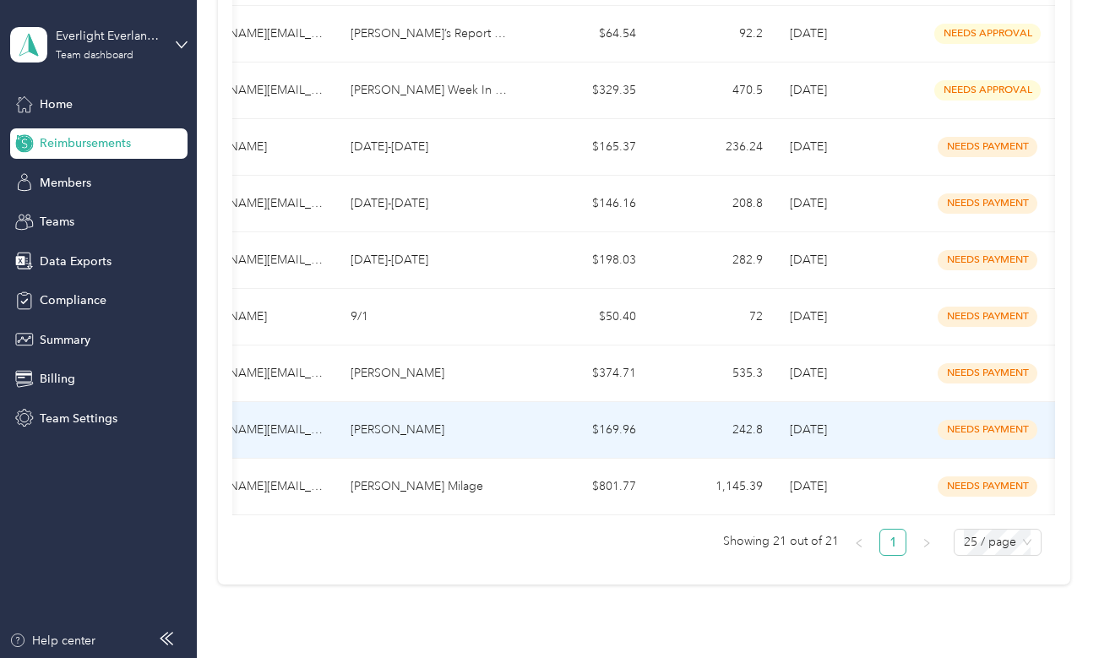
scroll to position [0, 112]
